Goal: Information Seeking & Learning: Learn about a topic

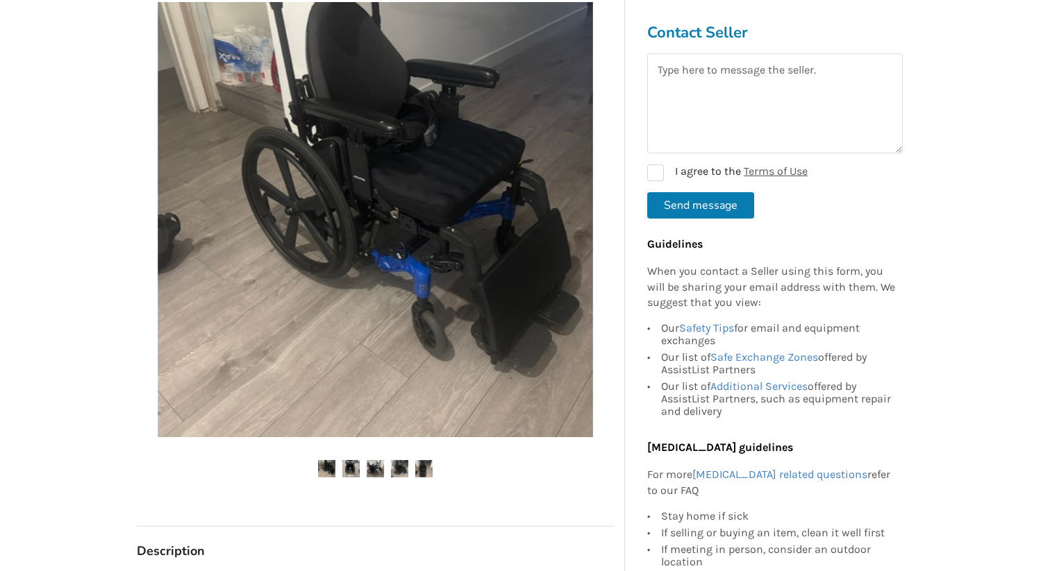
scroll to position [301, 0]
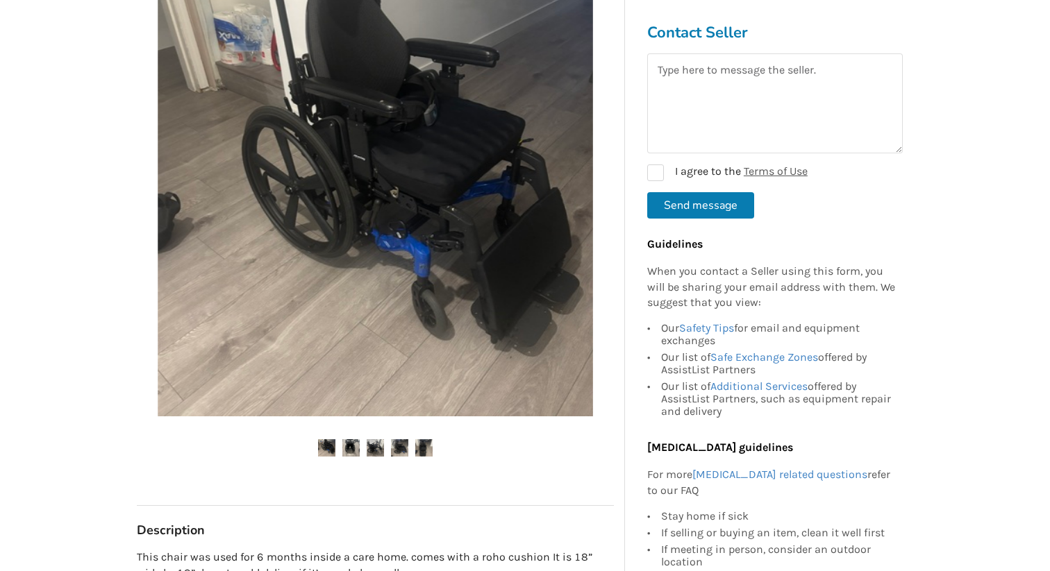
click at [420, 448] on img at bounding box center [423, 447] width 17 height 17
click at [326, 446] on img at bounding box center [326, 447] width 17 height 17
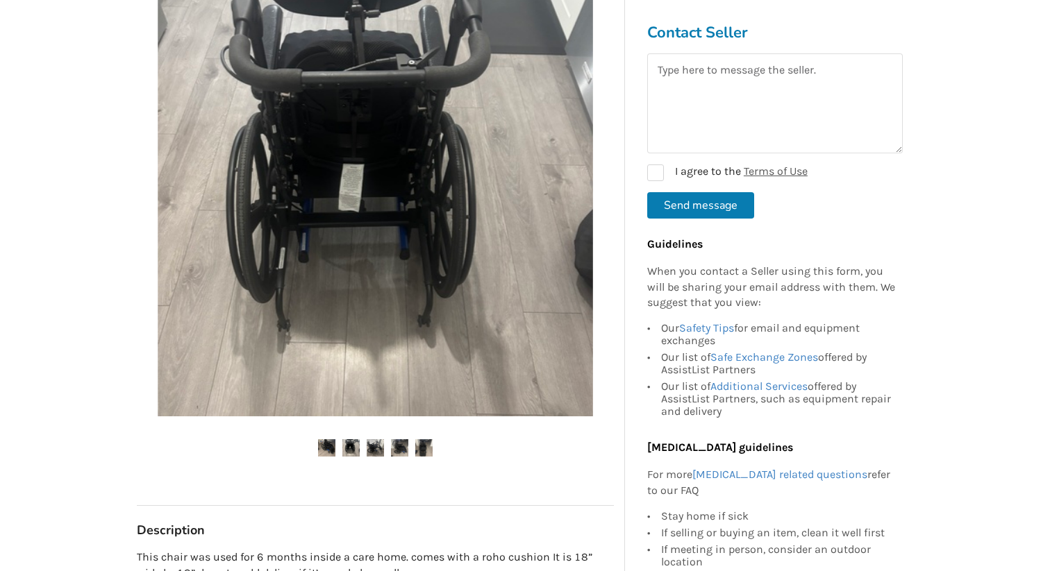
click at [345, 446] on img at bounding box center [350, 447] width 17 height 17
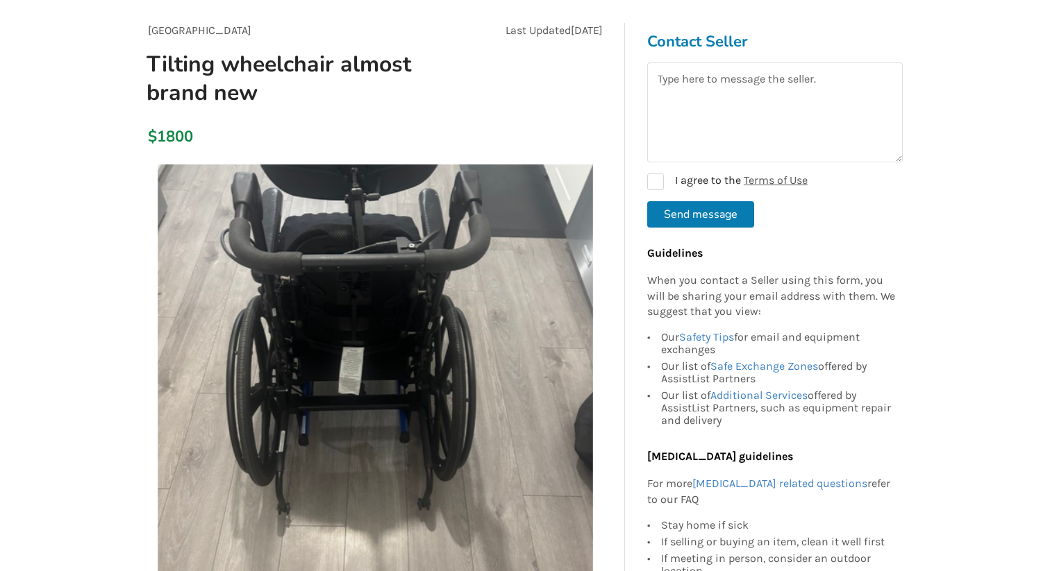
scroll to position [249, 0]
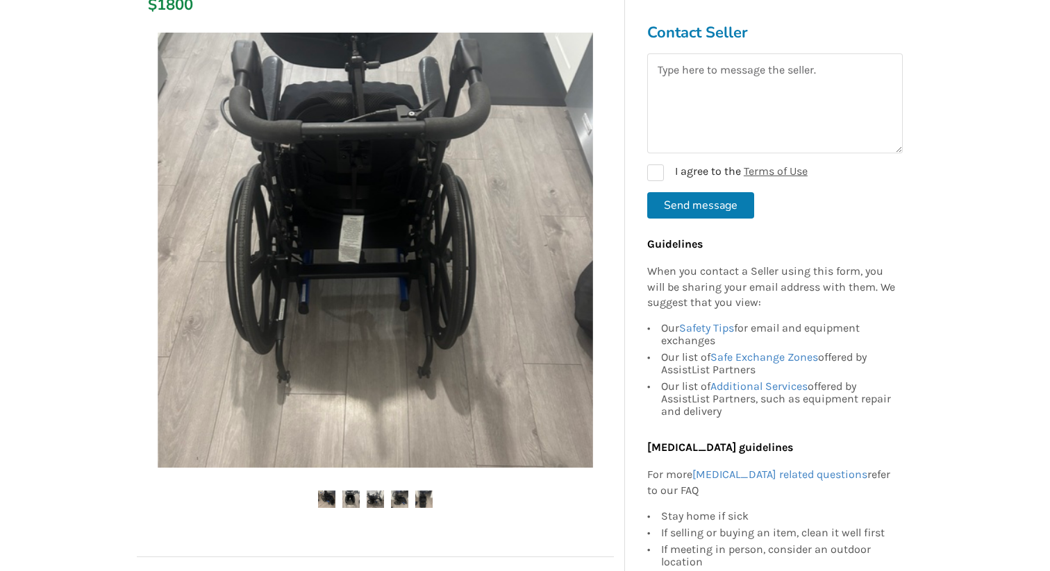
click at [324, 498] on img at bounding box center [326, 499] width 17 height 17
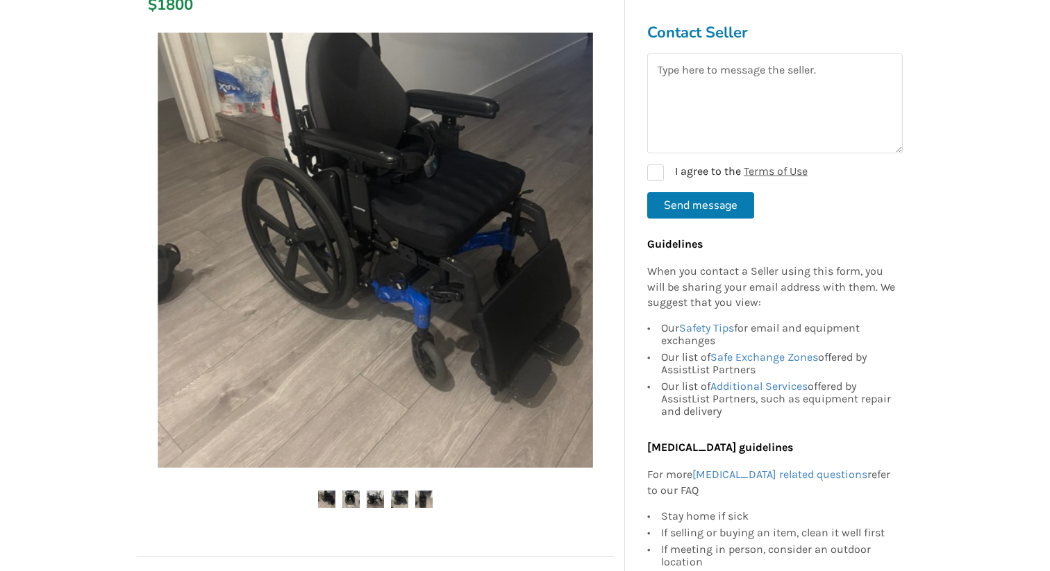
click at [394, 317] on img at bounding box center [375, 250] width 435 height 435
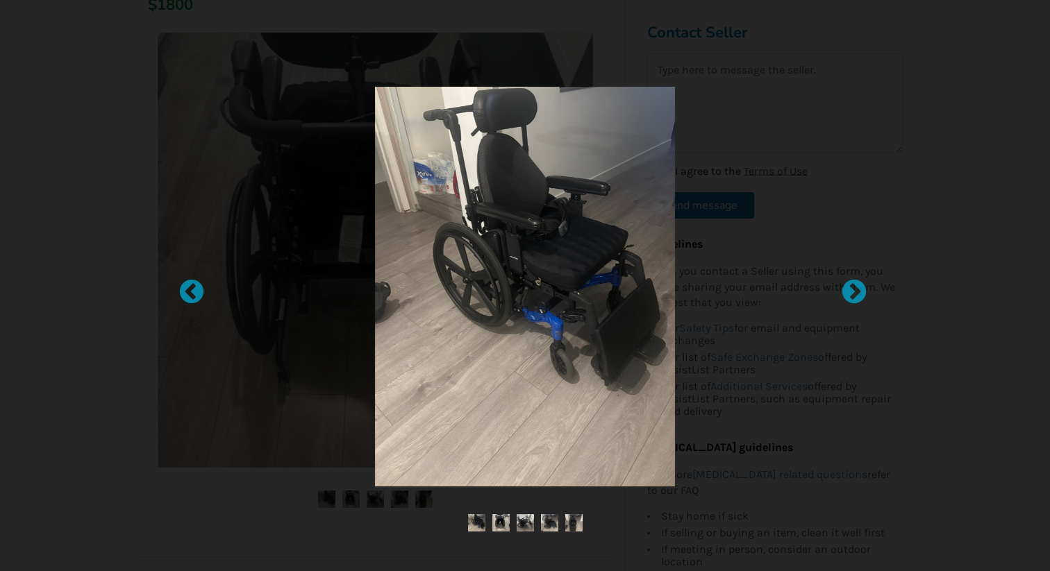
click at [865, 201] on div at bounding box center [525, 285] width 1050 height 571
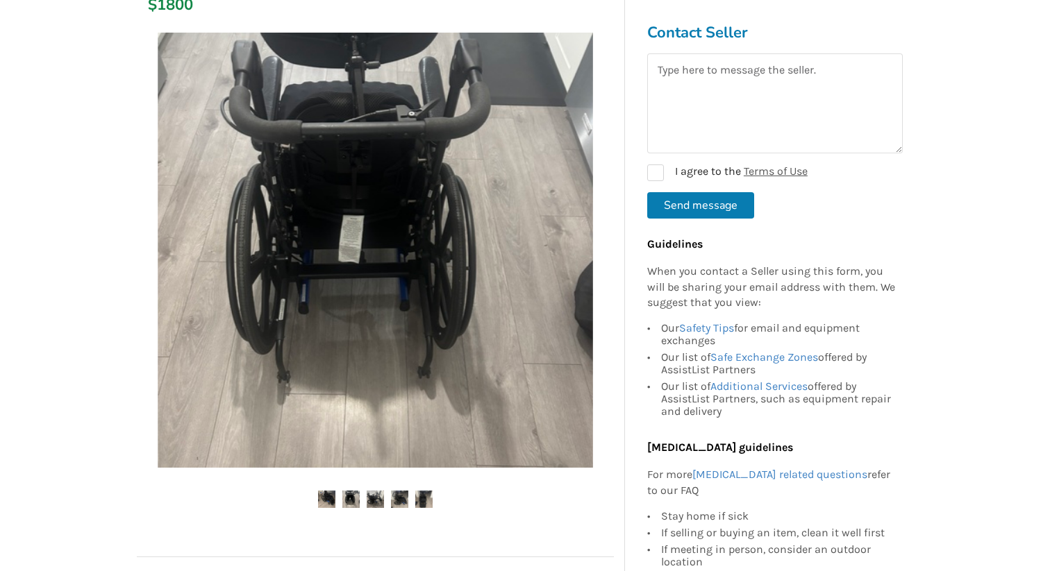
click at [348, 503] on img at bounding box center [350, 499] width 17 height 17
click at [327, 498] on img at bounding box center [326, 499] width 17 height 17
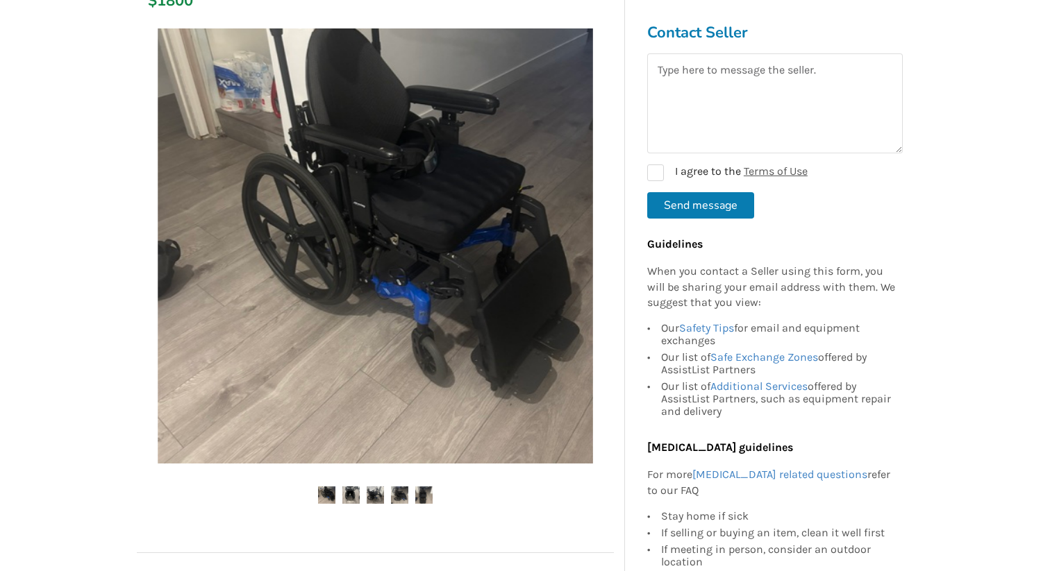
scroll to position [255, 0]
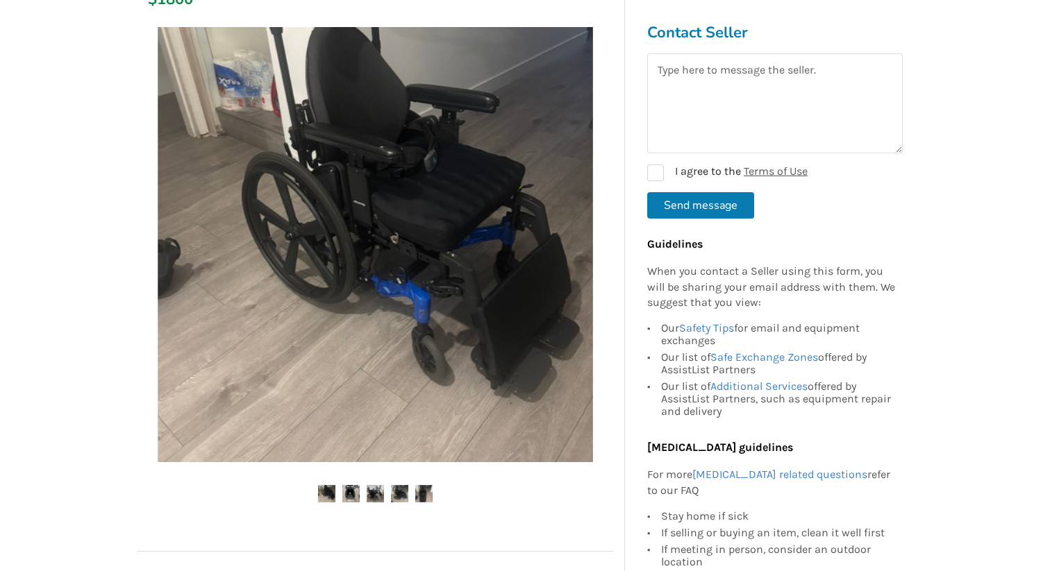
click at [424, 496] on img at bounding box center [423, 493] width 17 height 17
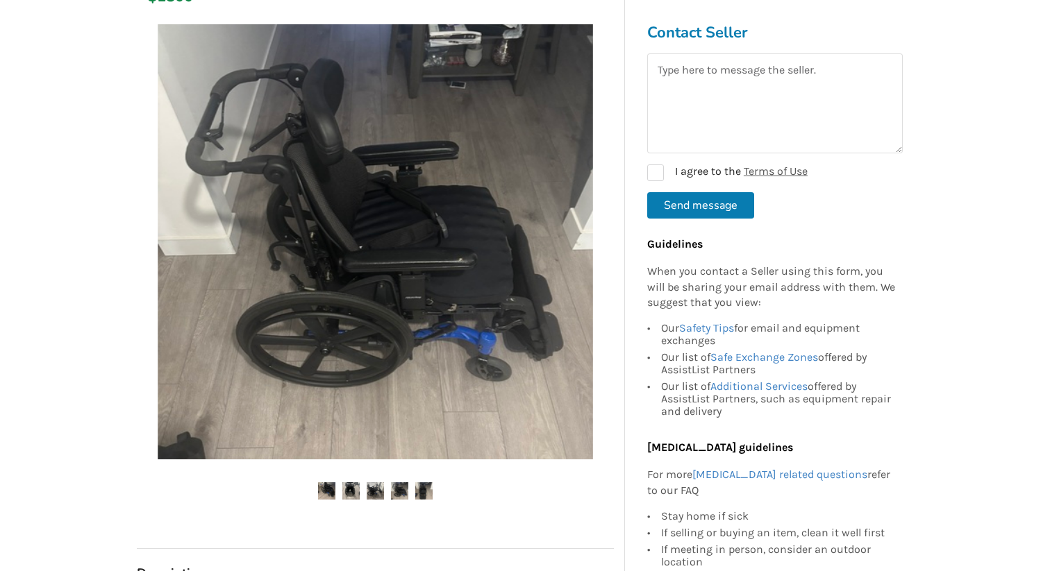
scroll to position [286, 0]
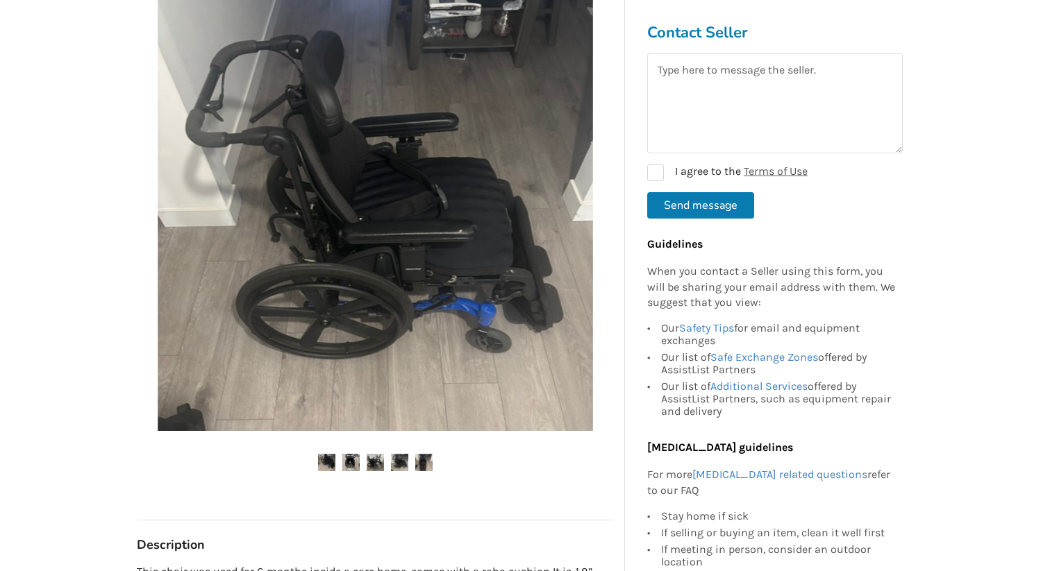
click at [349, 464] on img at bounding box center [350, 462] width 17 height 17
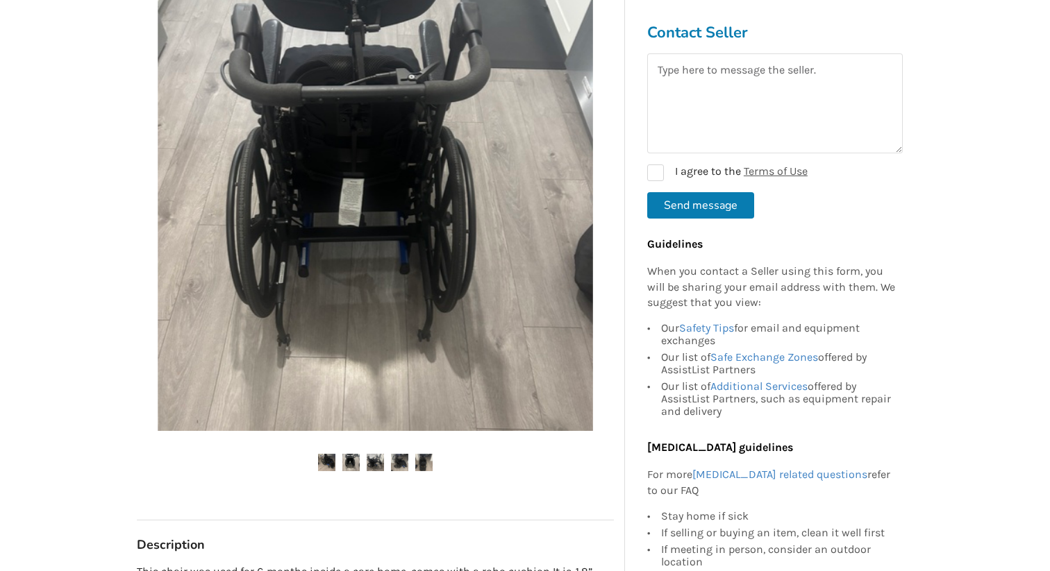
click at [336, 464] on ul at bounding box center [375, 463] width 477 height 19
click at [326, 462] on img at bounding box center [326, 462] width 17 height 17
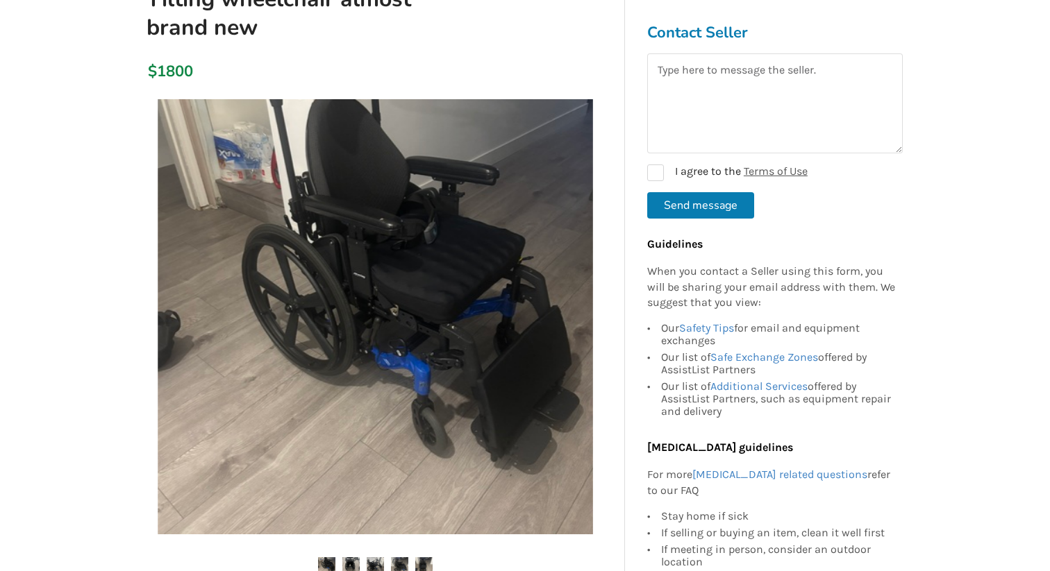
scroll to position [168, 0]
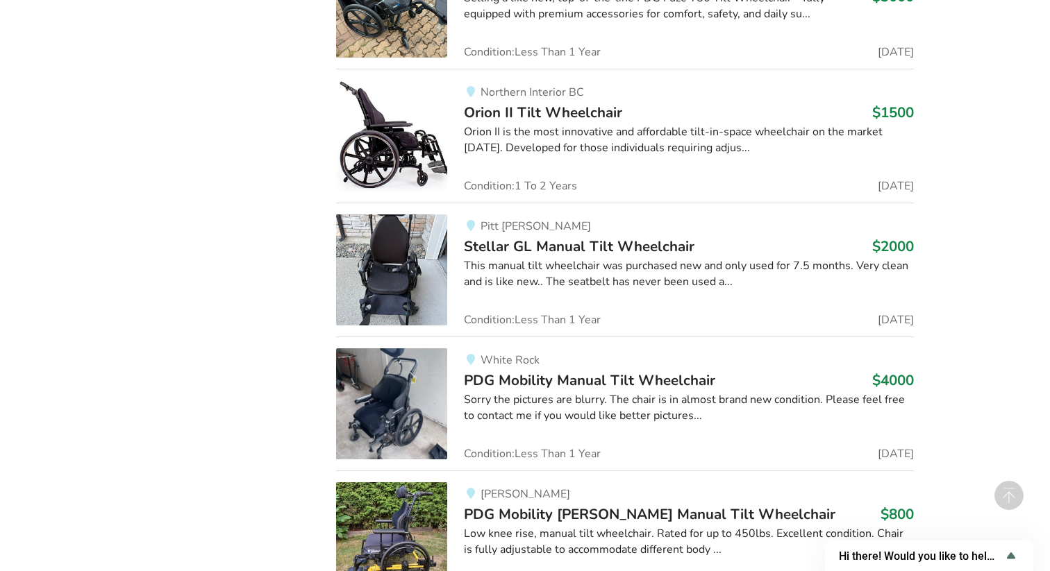
scroll to position [4356, 0]
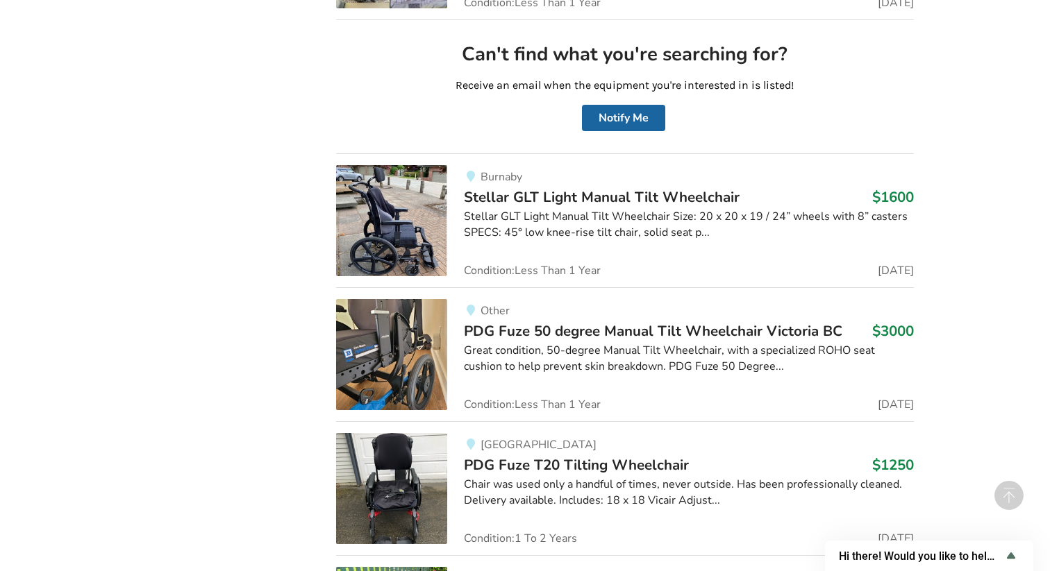
scroll to position [3710, 0]
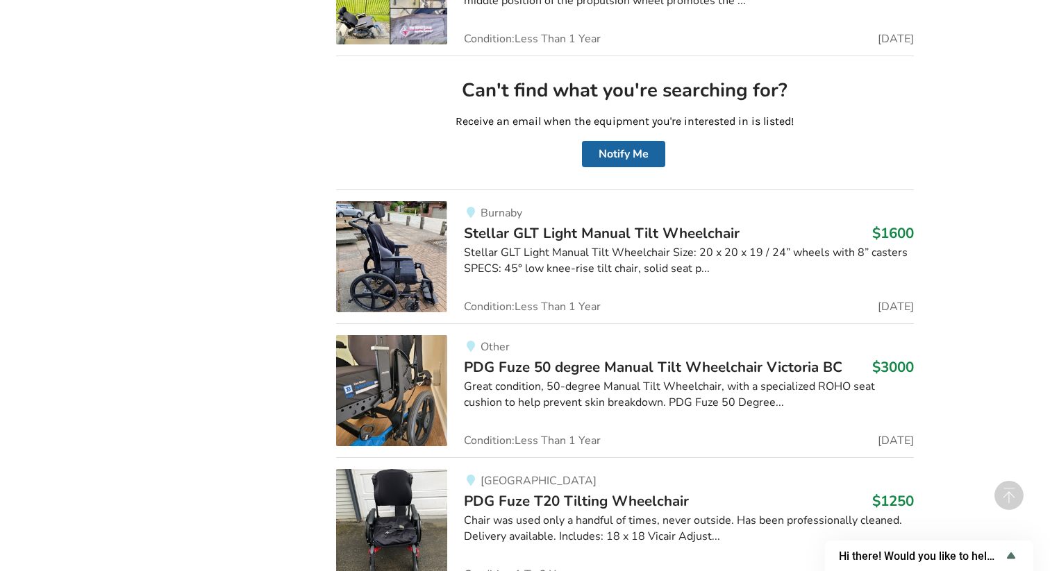
scroll to position [3687, 0]
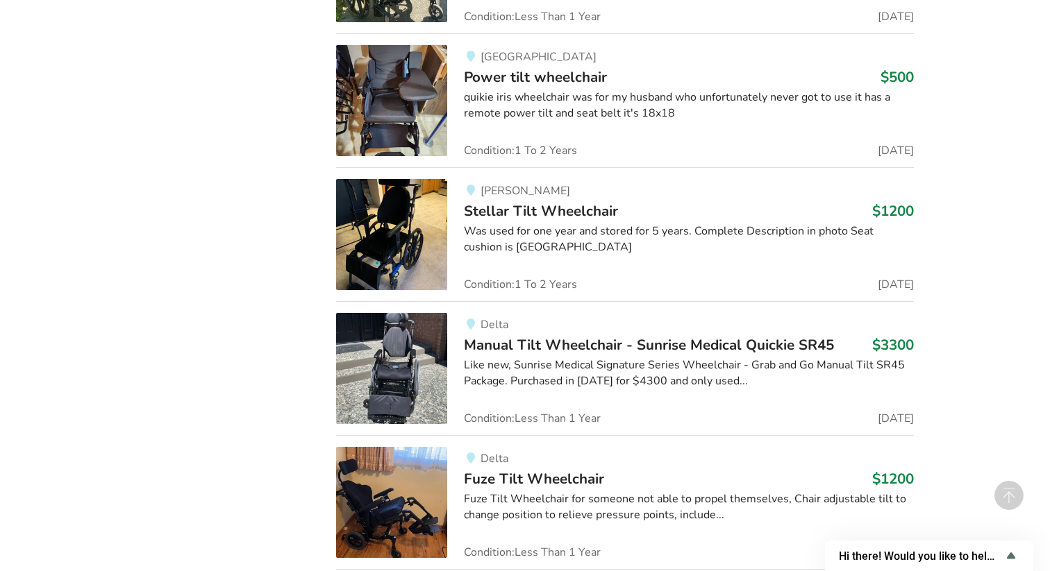
scroll to position [0, 0]
